Goal: Information Seeking & Learning: Check status

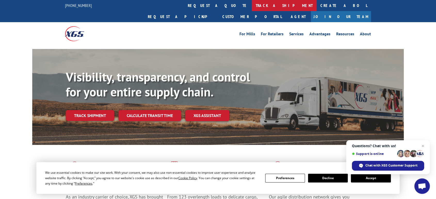
click at [252, 5] on link "track a shipment" at bounding box center [284, 5] width 65 height 11
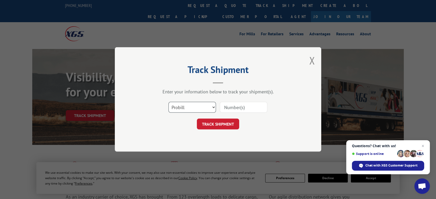
click at [189, 109] on select "Select category... Probill BOL PO" at bounding box center [191, 107] width 47 height 11
select select "po"
click at [168, 102] on select "Select category... Probill BOL PO" at bounding box center [191, 107] width 47 height 11
drag, startPoint x: 228, startPoint y: 109, endPoint x: 329, endPoint y: 107, distance: 101.1
click at [236, 109] on input at bounding box center [243, 107] width 47 height 11
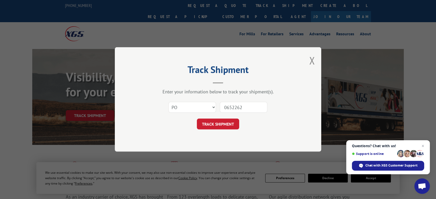
type input "06522623"
click button "TRACK SHIPMENT" at bounding box center [218, 124] width 42 height 11
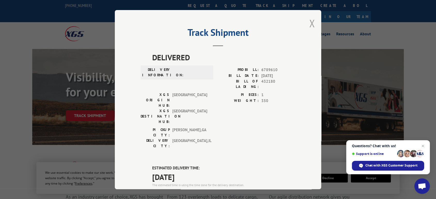
click at [310, 21] on button "Close modal" at bounding box center [312, 23] width 6 height 14
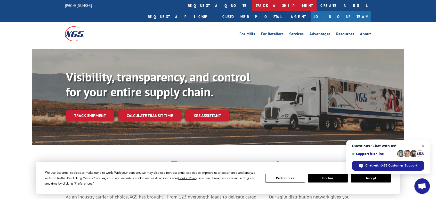
click at [252, 4] on link "track a shipment" at bounding box center [284, 5] width 65 height 11
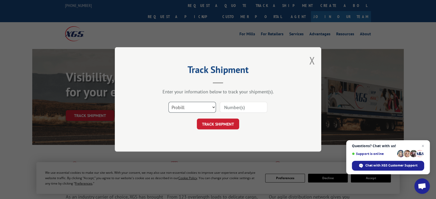
click at [197, 110] on select "Select category... Probill BOL PO" at bounding box center [191, 107] width 47 height 11
select select "po"
click at [168, 102] on select "Select category... Probill BOL PO" at bounding box center [191, 107] width 47 height 11
click at [240, 108] on input at bounding box center [243, 107] width 47 height 11
type input "06522577"
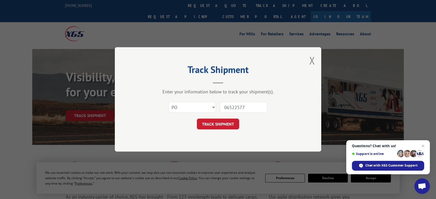
click at [197, 119] on button "TRACK SHIPMENT" at bounding box center [218, 124] width 42 height 11
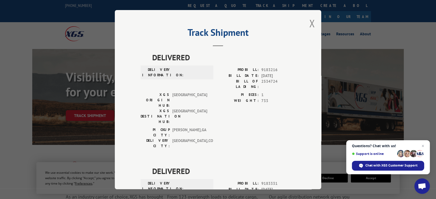
scroll to position [302, 0]
